Goal: Use online tool/utility: Utilize a website feature to perform a specific function

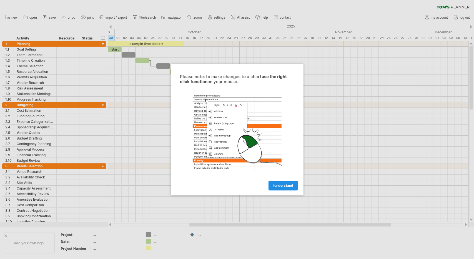
click at [277, 185] on span "I understand" at bounding box center [283, 185] width 21 height 4
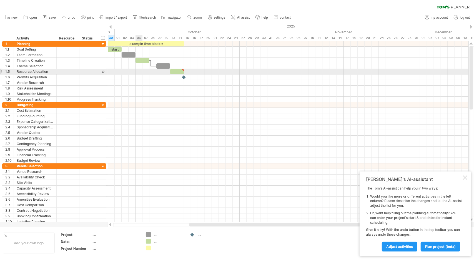
click at [140, 74] on div at bounding box center [288, 77] width 360 height 6
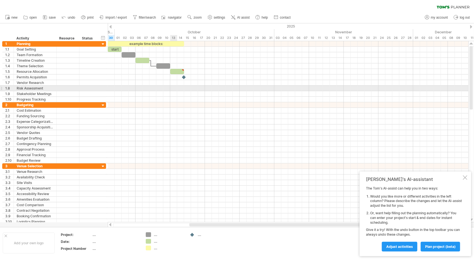
click at [174, 88] on div at bounding box center [288, 88] width 360 height 6
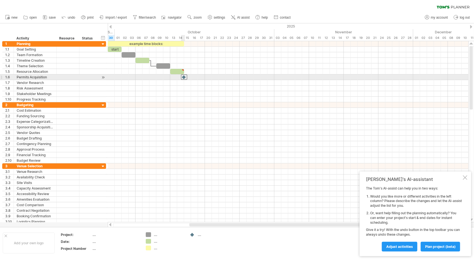
click at [183, 76] on div at bounding box center [184, 76] width 6 height 5
drag, startPoint x: 183, startPoint y: 76, endPoint x: 191, endPoint y: 75, distance: 8.1
click at [191, 75] on div at bounding box center [191, 76] width 6 height 5
drag, startPoint x: 191, startPoint y: 76, endPoint x: 184, endPoint y: 75, distance: 7.5
click at [184, 75] on div at bounding box center [187, 76] width 6 height 5
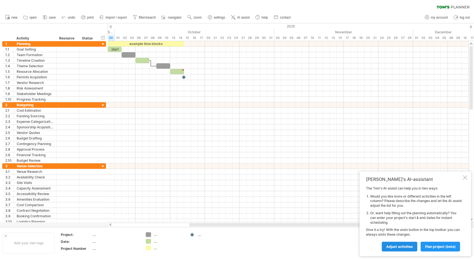
click at [405, 246] on span "Adjust activities" at bounding box center [399, 246] width 27 height 4
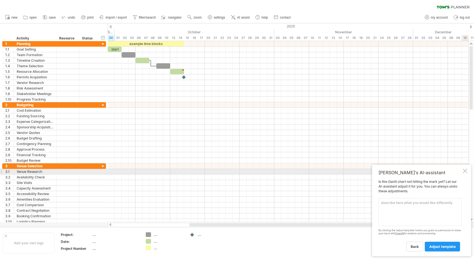
click at [467, 172] on div "[PERSON_NAME]'s AI-assistant Is this [PERSON_NAME] chart not hitting the mark y…" at bounding box center [421, 210] width 99 height 91
click at [462, 171] on div at bounding box center [464, 170] width 4 height 4
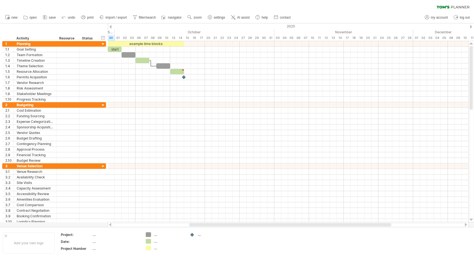
drag, startPoint x: 345, startPoint y: 4, endPoint x: 477, endPoint y: 22, distance: 133.8
click at [473, 22] on html "progress(100%) Trying to reach [DOMAIN_NAME] Connected again... 0% clear filter…" at bounding box center [237, 130] width 474 height 260
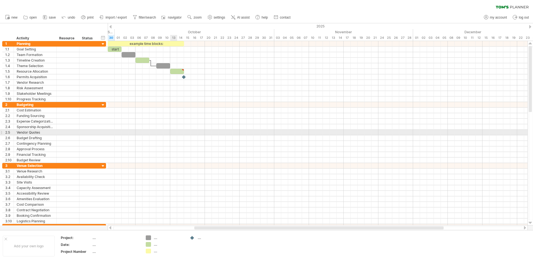
click at [175, 134] on div at bounding box center [317, 133] width 419 height 6
